Goal: Information Seeking & Learning: Find contact information

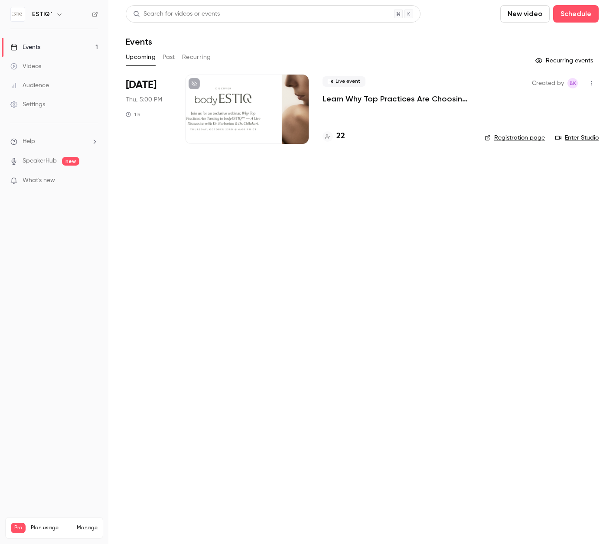
click at [58, 47] on link "Events 1" at bounding box center [54, 47] width 108 height 19
click at [342, 136] on h4 "24" at bounding box center [340, 136] width 9 height 12
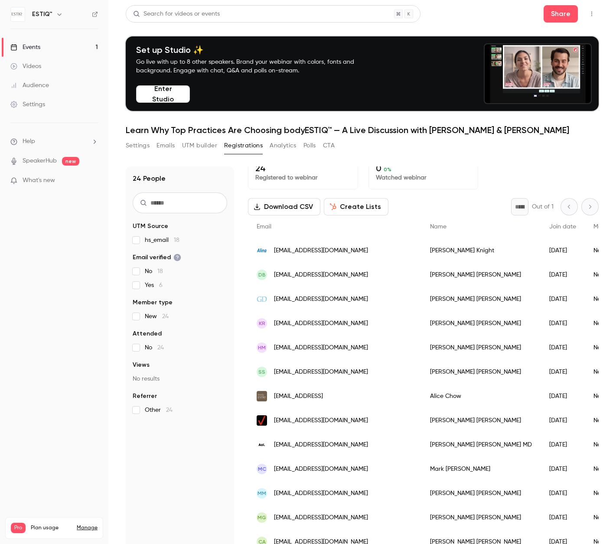
scroll to position [10, 0]
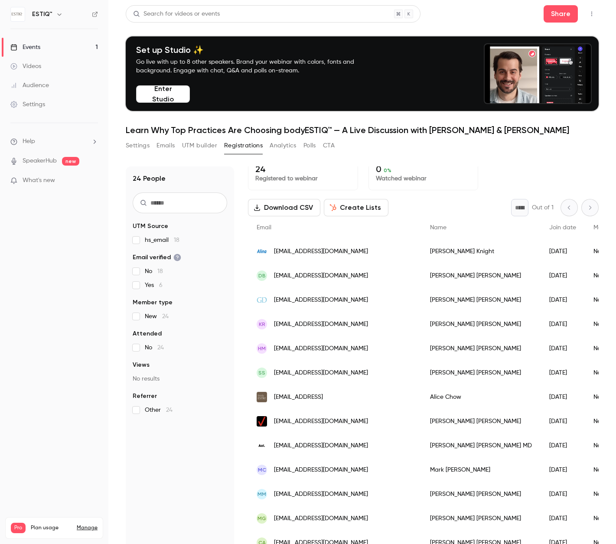
click at [344, 276] on span "[EMAIL_ADDRESS][DOMAIN_NAME]" at bounding box center [321, 275] width 94 height 9
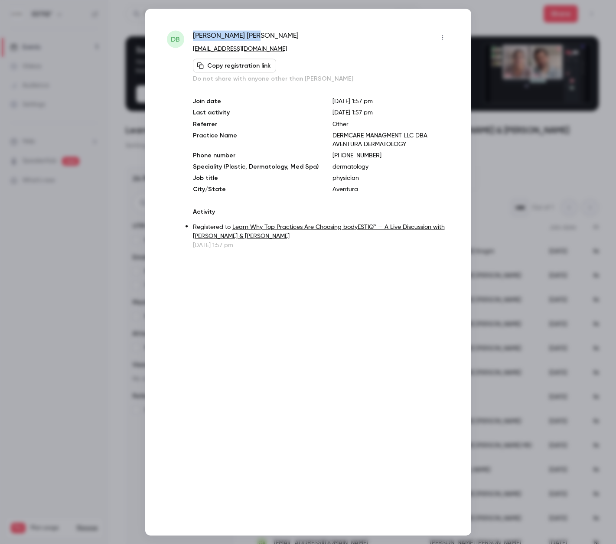
drag, startPoint x: 250, startPoint y: 34, endPoint x: 192, endPoint y: 39, distance: 57.8
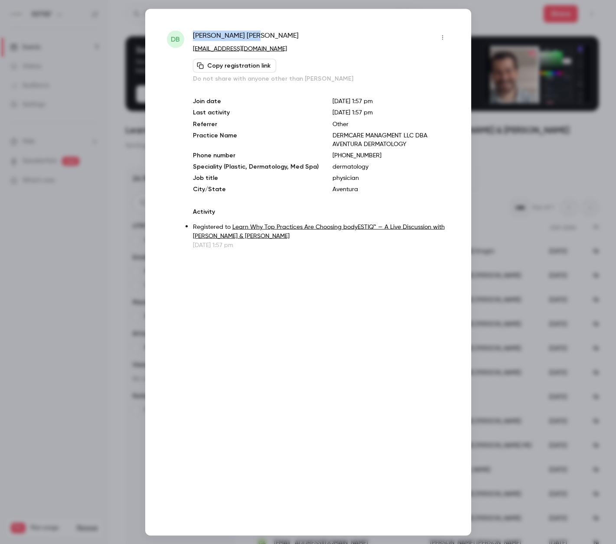
click at [192, 39] on div "DB [PERSON_NAME] [PERSON_NAME][EMAIL_ADDRESS][DOMAIN_NAME] Copy registration li…" at bounding box center [308, 139] width 282 height 219
copy span "[PERSON_NAME]"
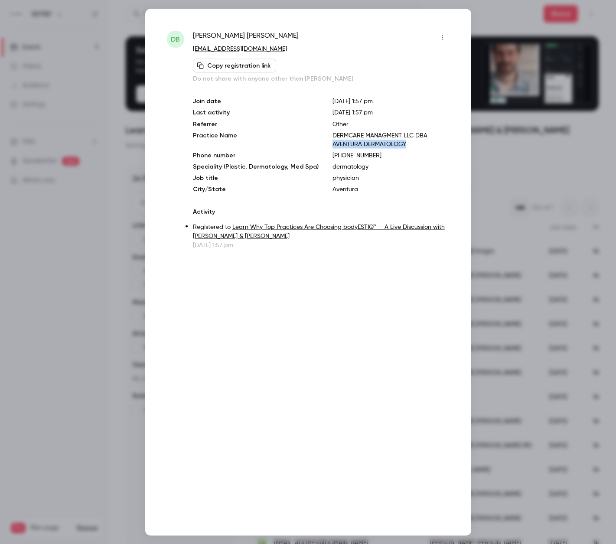
drag, startPoint x: 401, startPoint y: 143, endPoint x: 325, endPoint y: 146, distance: 75.4
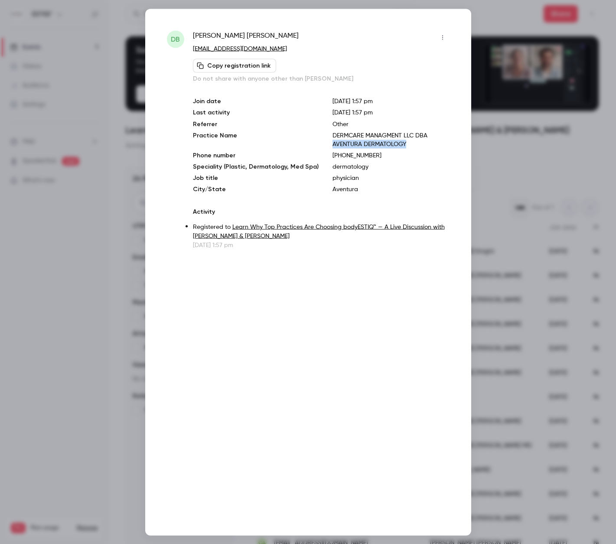
click at [332, 145] on p "DERMCARE MANAGMENT LLC DBA AVENTURA DERMATOLOGY" at bounding box center [390, 139] width 117 height 17
copy p "AVENTURA DERMATOLOGY"
click at [537, 145] on div at bounding box center [308, 272] width 616 height 544
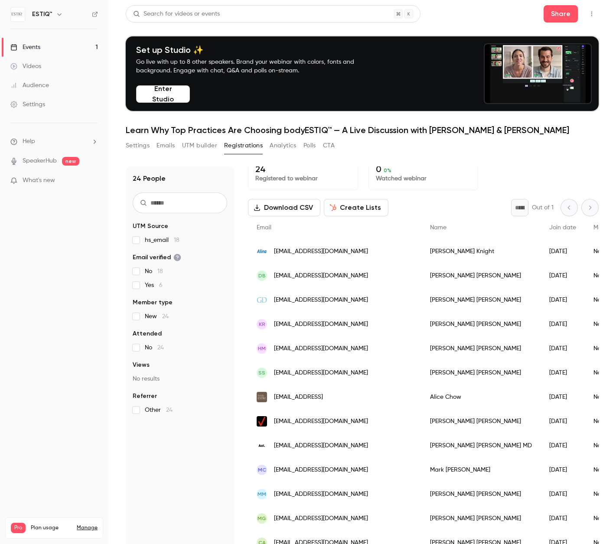
scroll to position [0, 0]
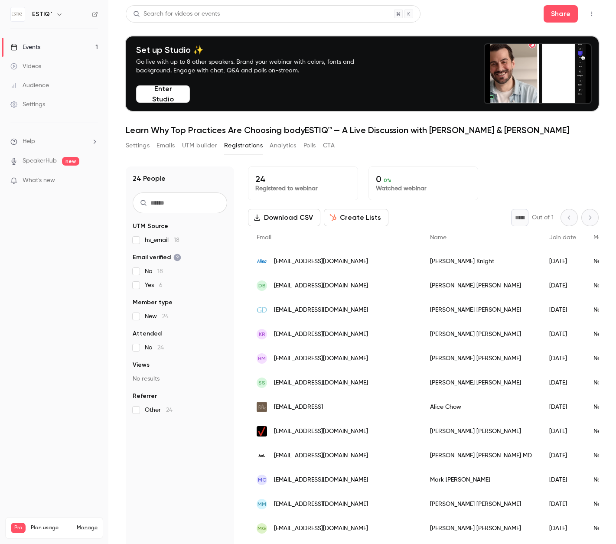
click at [357, 262] on div "[EMAIL_ADDRESS][DOMAIN_NAME]" at bounding box center [334, 261] width 173 height 24
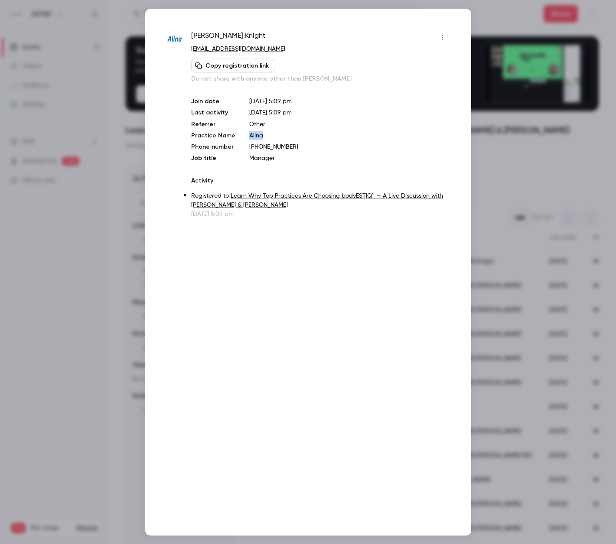
drag, startPoint x: 261, startPoint y: 136, endPoint x: 245, endPoint y: 138, distance: 15.7
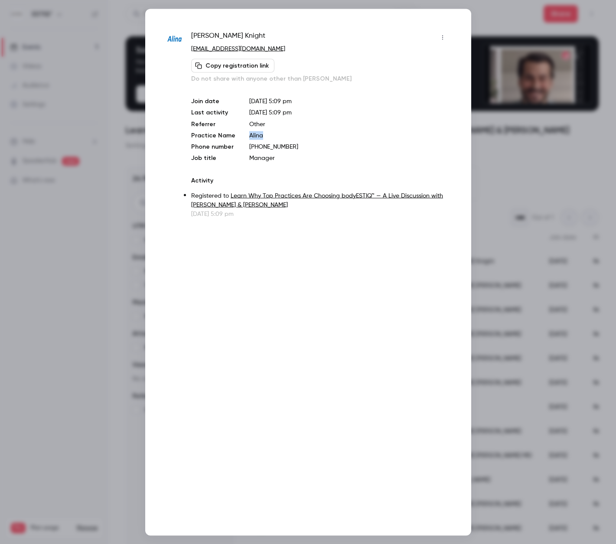
click at [245, 137] on div "Join date [DATE] 5:09 pm Last activity [DATE] 5:09 pm Referrer Other Practice N…" at bounding box center [320, 129] width 258 height 65
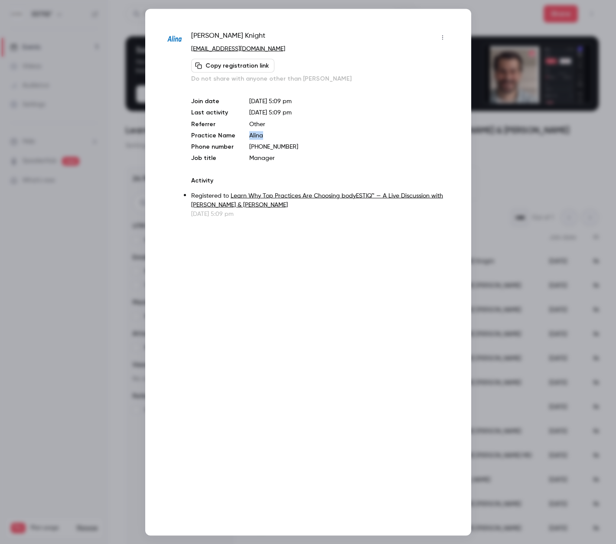
copy p "Alina"
click at [515, 162] on div at bounding box center [308, 272] width 616 height 544
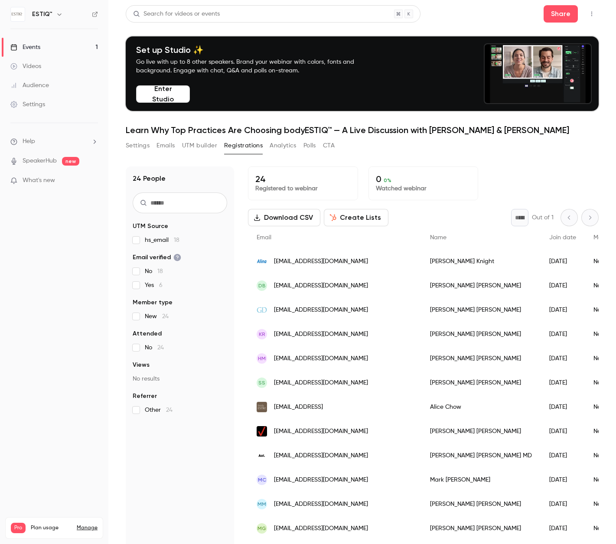
click at [364, 266] on div "[EMAIL_ADDRESS][DOMAIN_NAME]" at bounding box center [334, 261] width 173 height 24
